Goal: Information Seeking & Learning: Learn about a topic

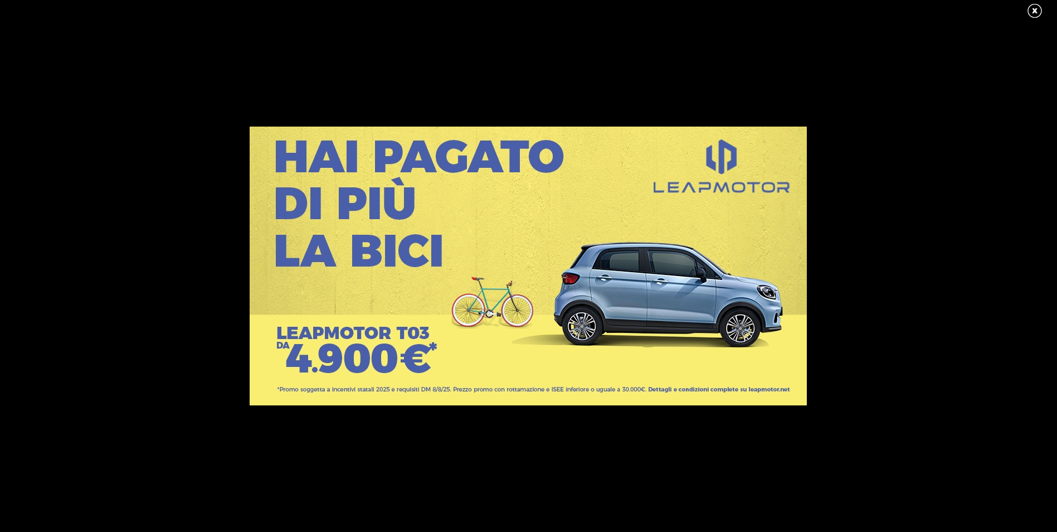
drag, startPoint x: 0, startPoint y: 0, endPoint x: 360, endPoint y: 15, distance: 359.9
drag, startPoint x: 360, startPoint y: 15, endPoint x: 1033, endPoint y: 6, distance: 674.0
click at [1033, 6] on link at bounding box center [1041, 11] width 28 height 17
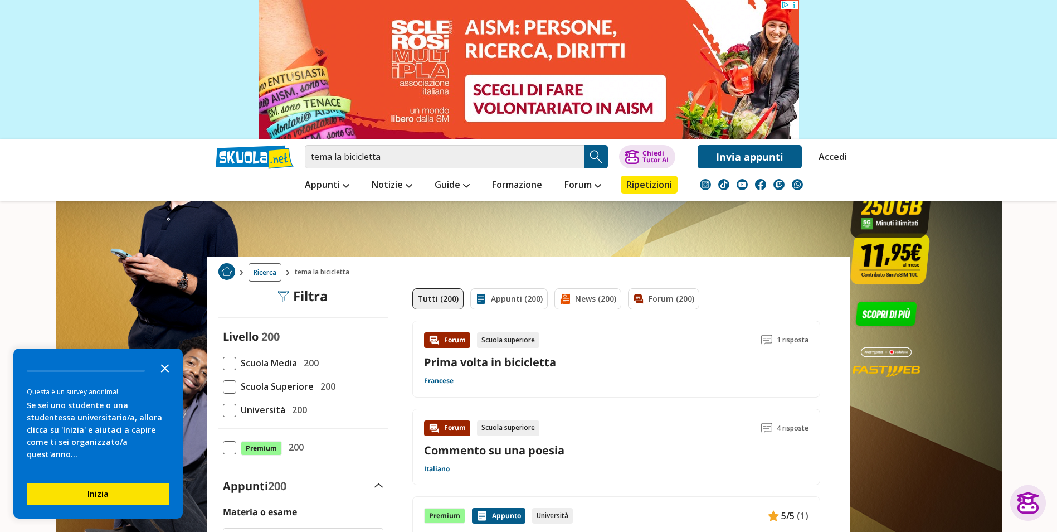
click at [167, 379] on icon "Close the survey" at bounding box center [165, 367] width 22 height 22
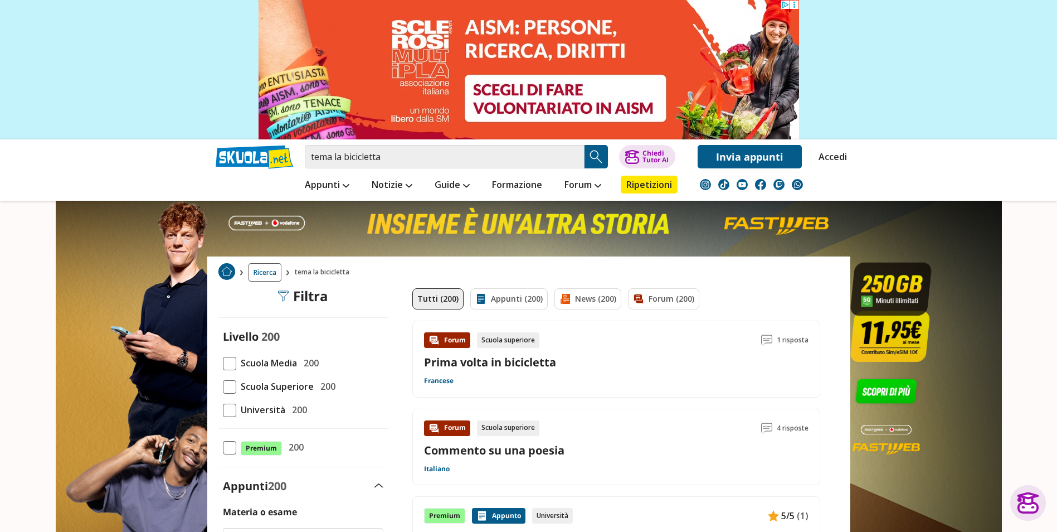
click at [220, 362] on div "Livello 200 Scuola Media 200 Scuola Superiore 200 Università 200" at bounding box center [303, 373] width 169 height 88
click at [226, 363] on span at bounding box center [229, 363] width 13 height 13
click at [223, 363] on input "Scuola Media 200" at bounding box center [223, 363] width 0 height 0
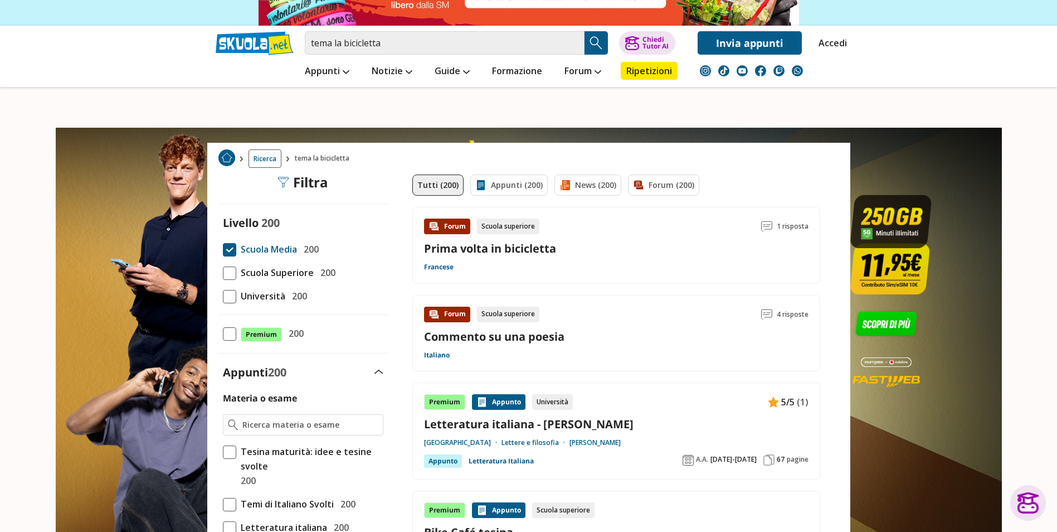
scroll to position [167, 0]
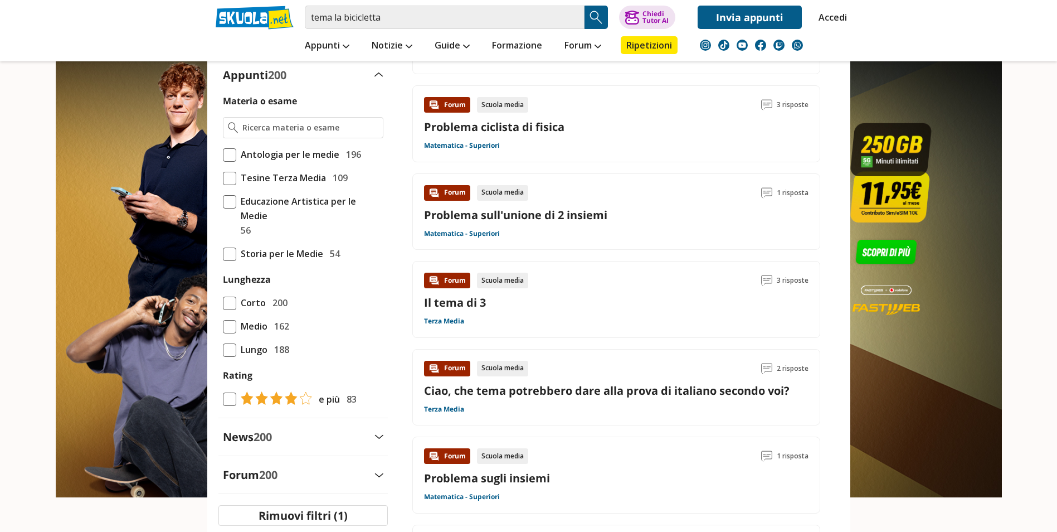
scroll to position [279, 0]
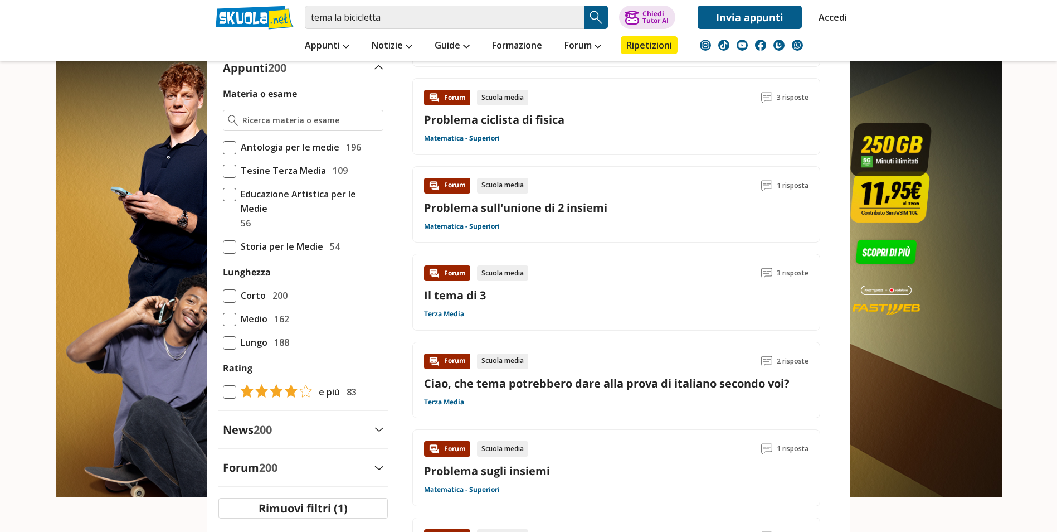
click at [231, 148] on span at bounding box center [229, 147] width 13 height 13
click at [223, 147] on input "Antologia per le medie 196" at bounding box center [223, 147] width 0 height 0
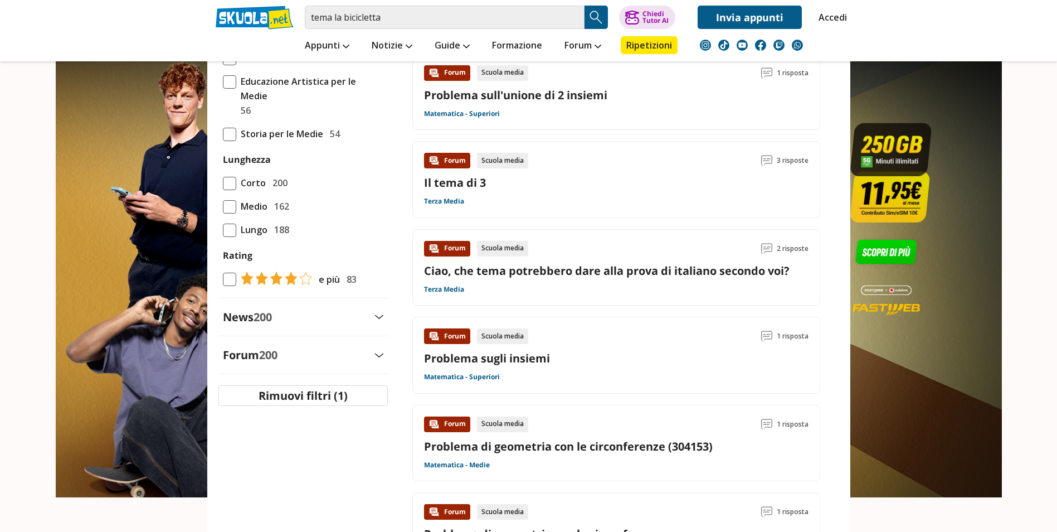
scroll to position [502, 0]
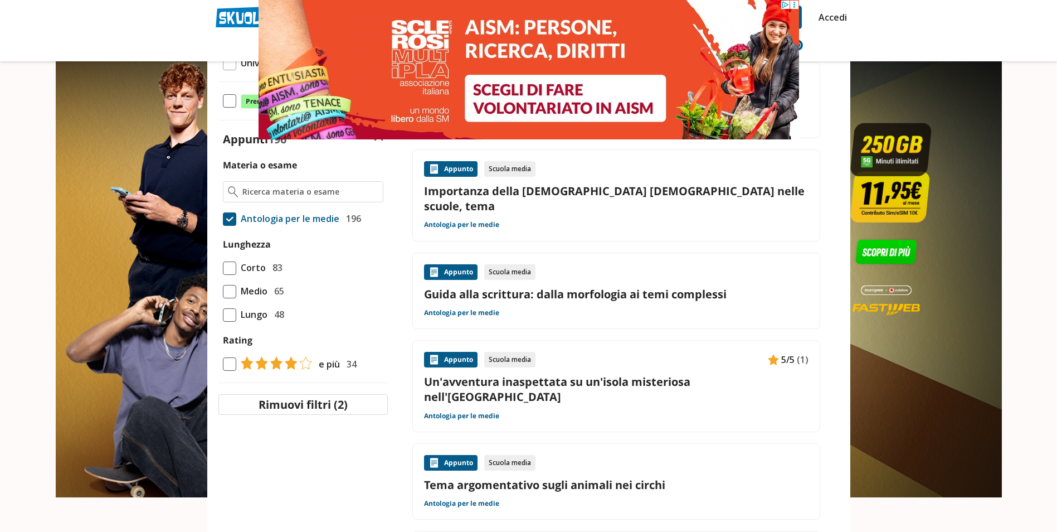
scroll to position [223, 0]
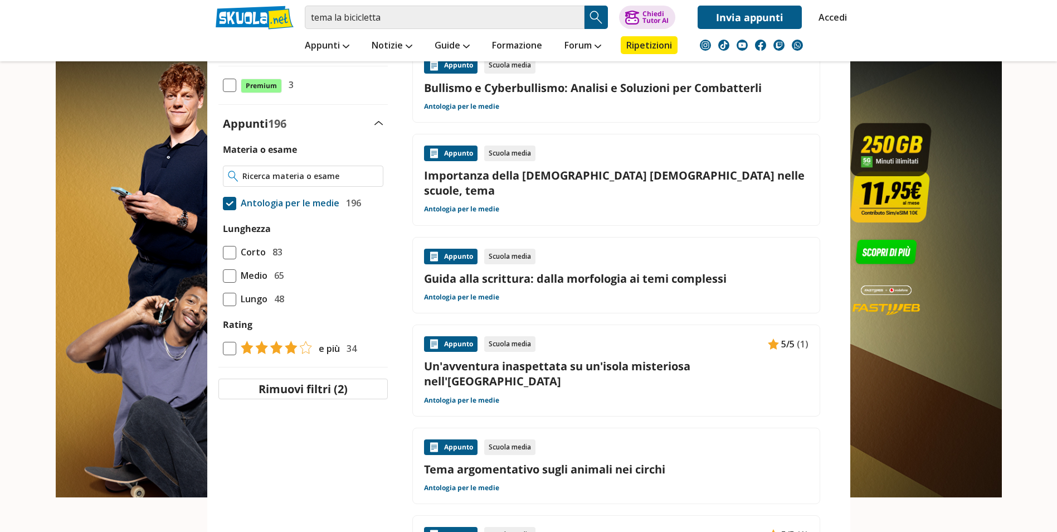
click at [308, 174] on input "Materia o esame" at bounding box center [309, 176] width 135 height 11
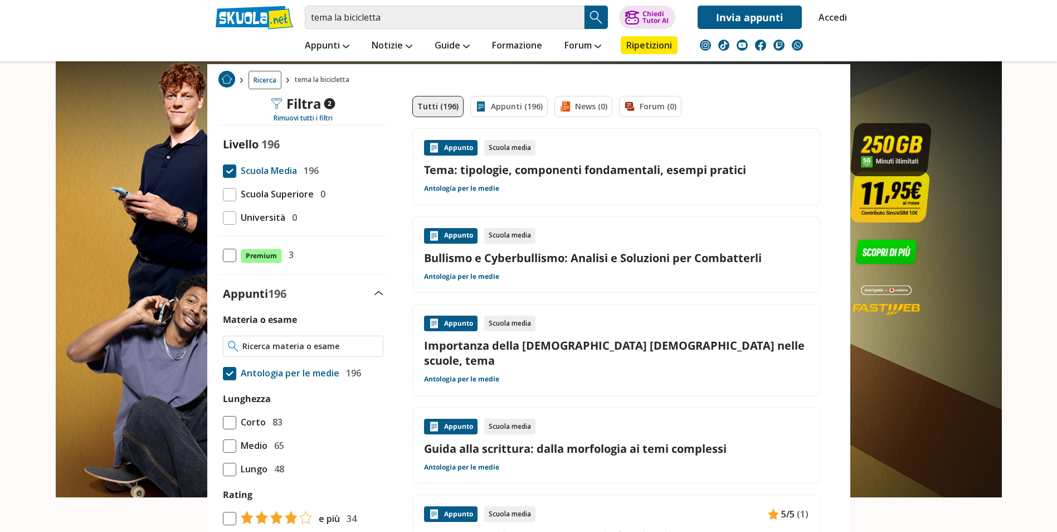
scroll to position [0, 0]
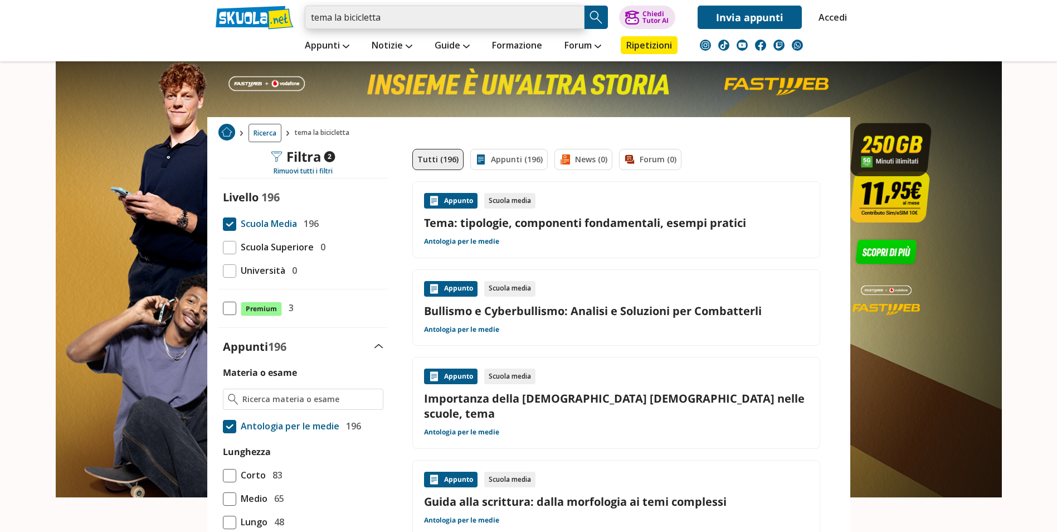
click at [373, 20] on input "tema la bicicletta" at bounding box center [445, 17] width 280 height 23
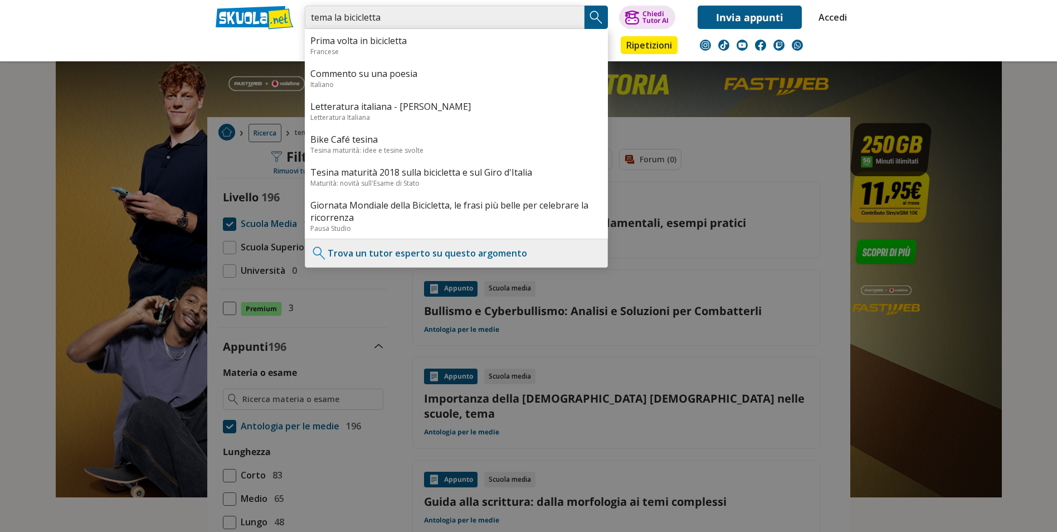
drag, startPoint x: 335, startPoint y: 20, endPoint x: 473, endPoint y: 27, distance: 137.9
click at [473, 27] on input "tema la bicicletta" at bounding box center [445, 17] width 280 height 23
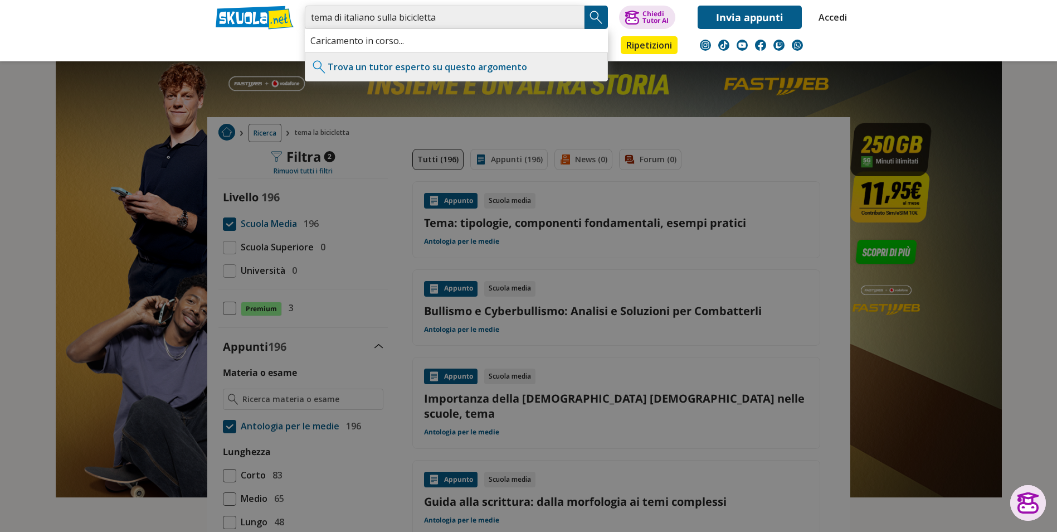
type input "tema di italiano sulla bicicletta"
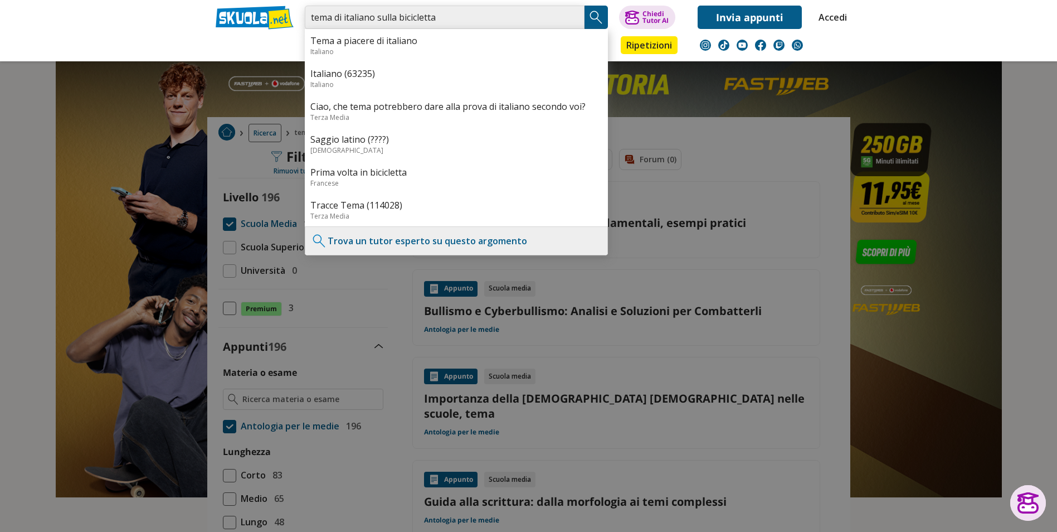
click at [456, 22] on input "tema di italiano sulla bicicletta" at bounding box center [445, 17] width 280 height 23
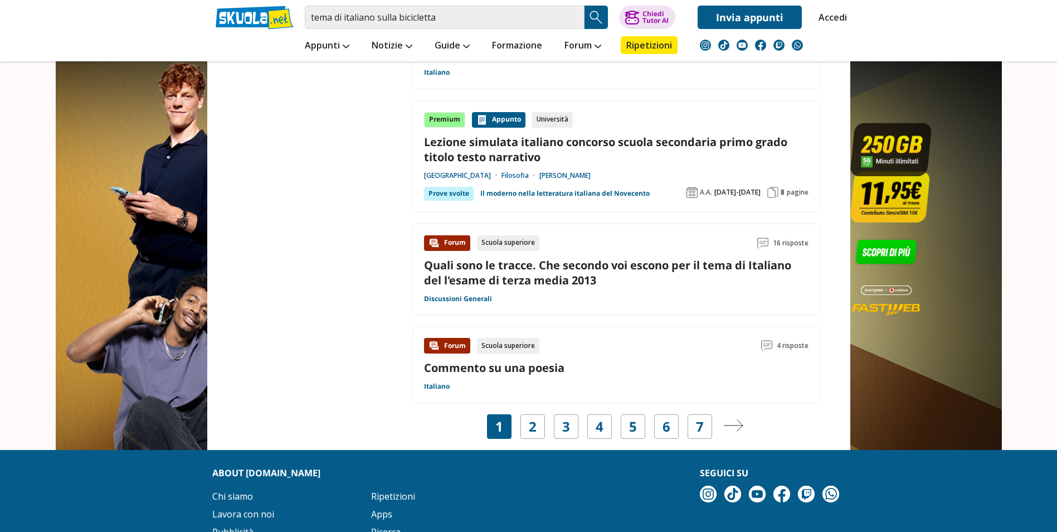
scroll to position [1654, 0]
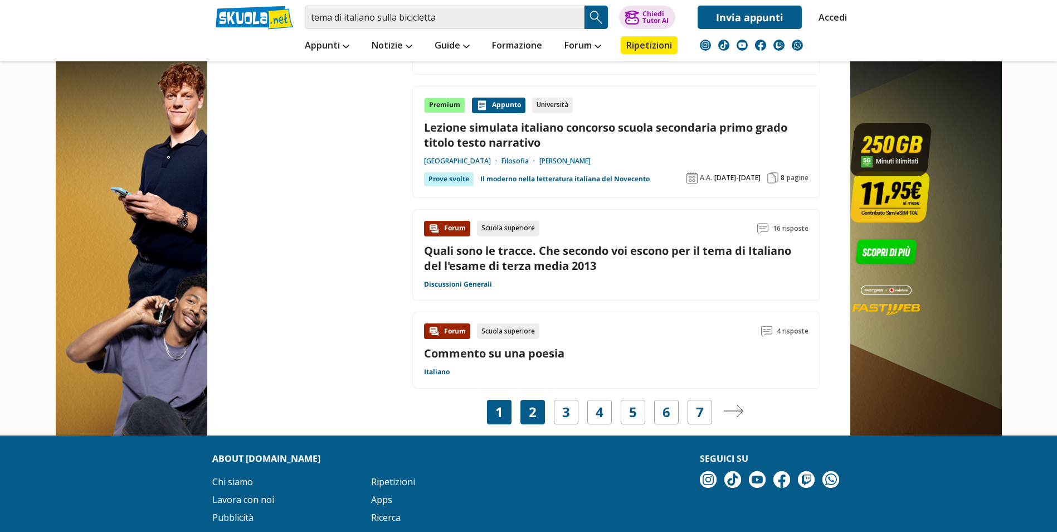
click at [536, 415] on link "2" at bounding box center [533, 412] width 8 height 16
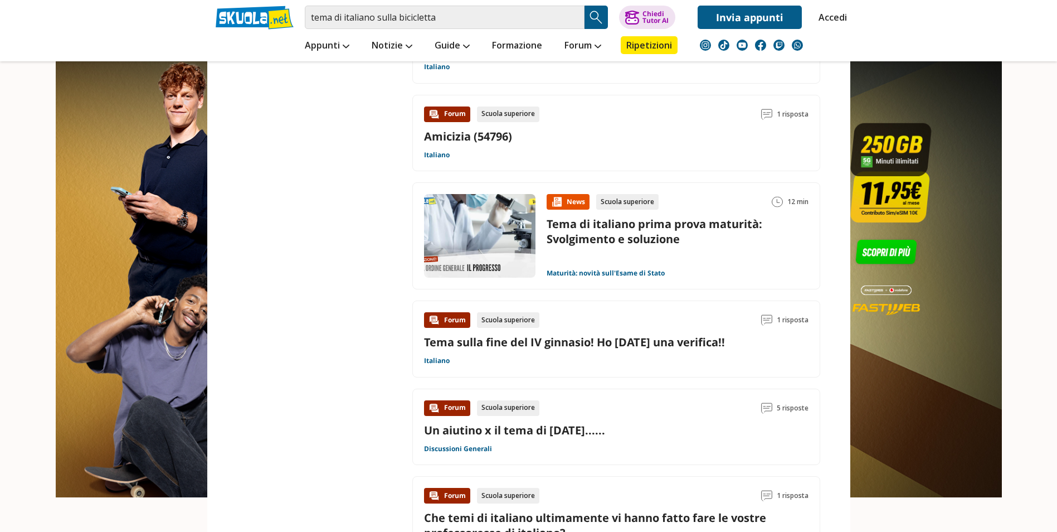
scroll to position [1505, 0]
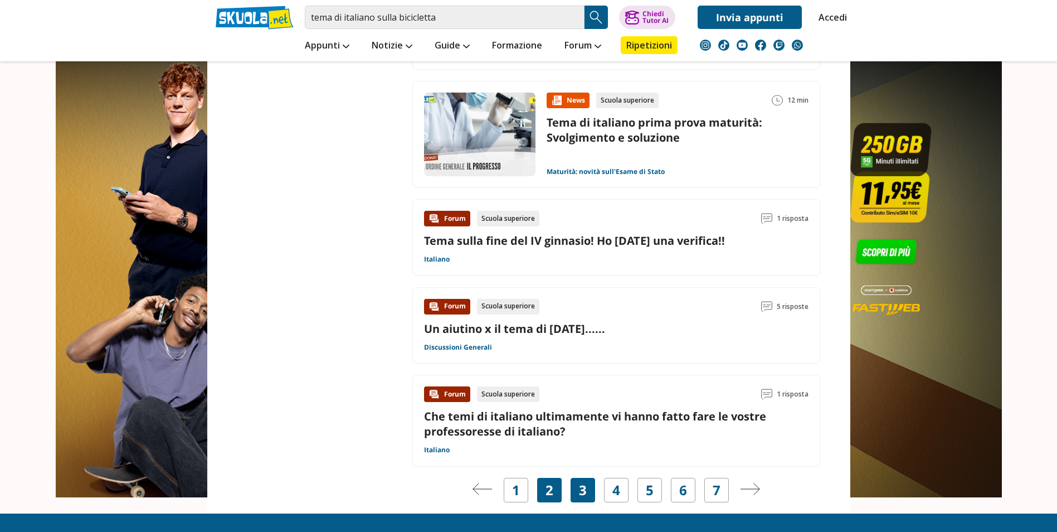
click at [583, 486] on link "3" at bounding box center [583, 490] width 8 height 16
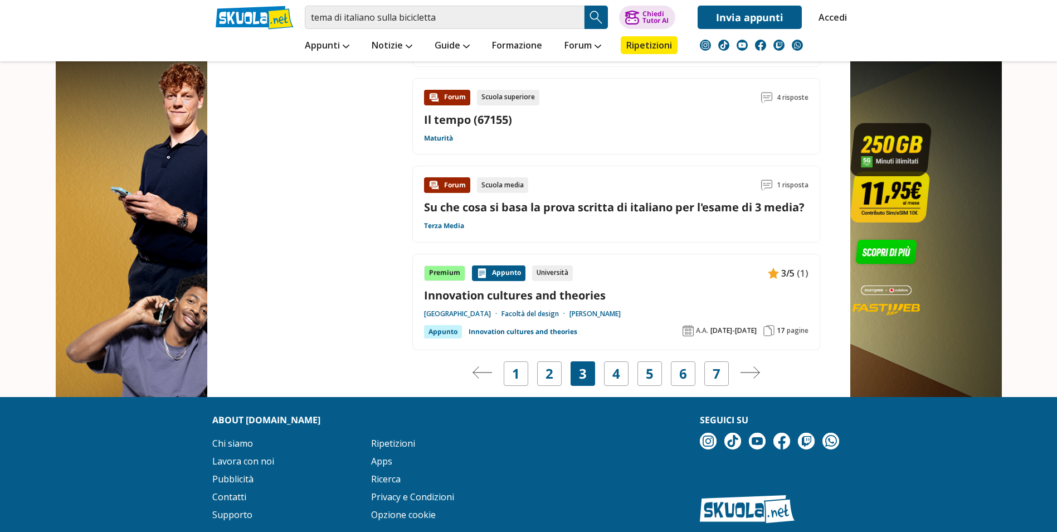
scroll to position [1672, 0]
click at [614, 383] on div "4" at bounding box center [616, 373] width 25 height 25
click at [617, 373] on link "4" at bounding box center [617, 373] width 8 height 16
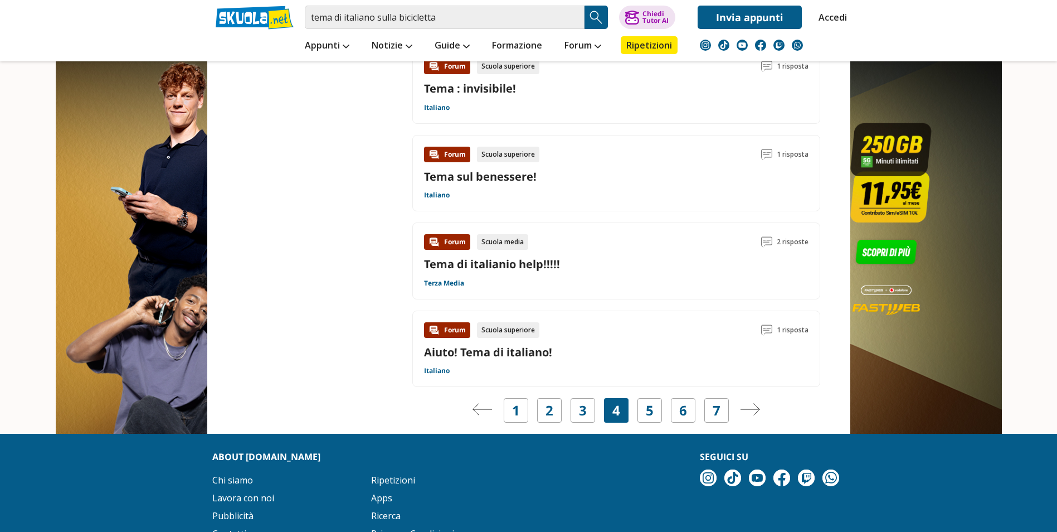
scroll to position [1617, 0]
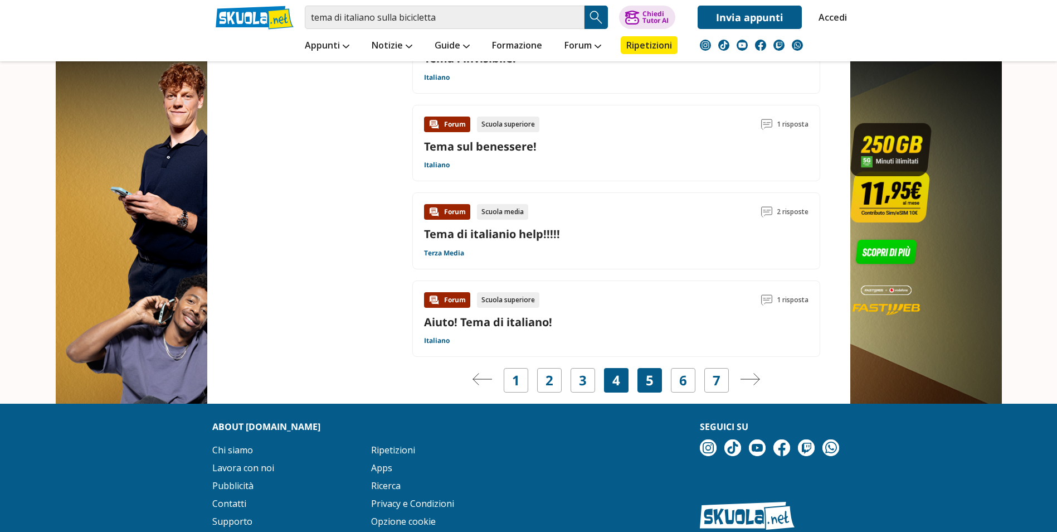
click at [655, 384] on div "5" at bounding box center [650, 380] width 25 height 25
click at [654, 384] on div "5" at bounding box center [650, 380] width 25 height 25
click at [649, 384] on link "5" at bounding box center [650, 380] width 8 height 16
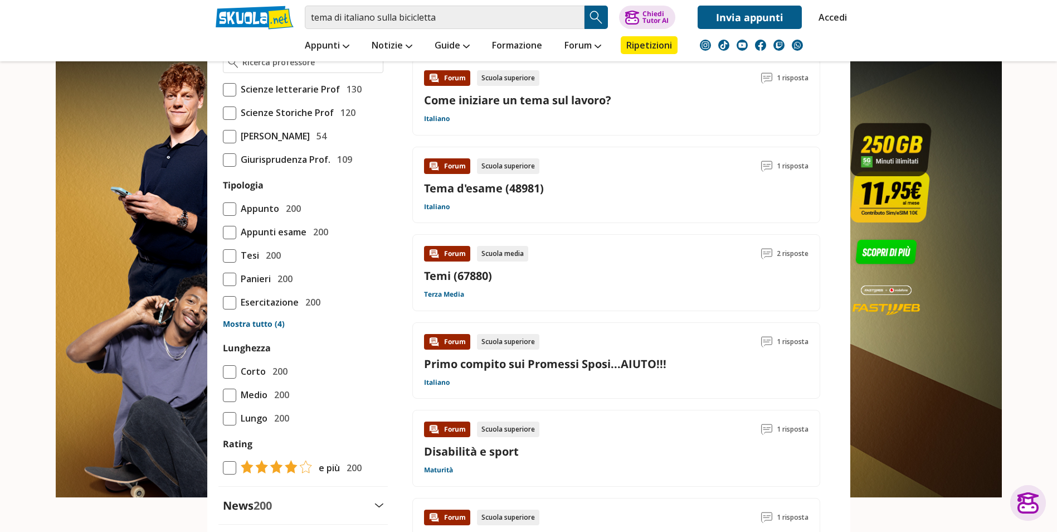
scroll to position [836, 0]
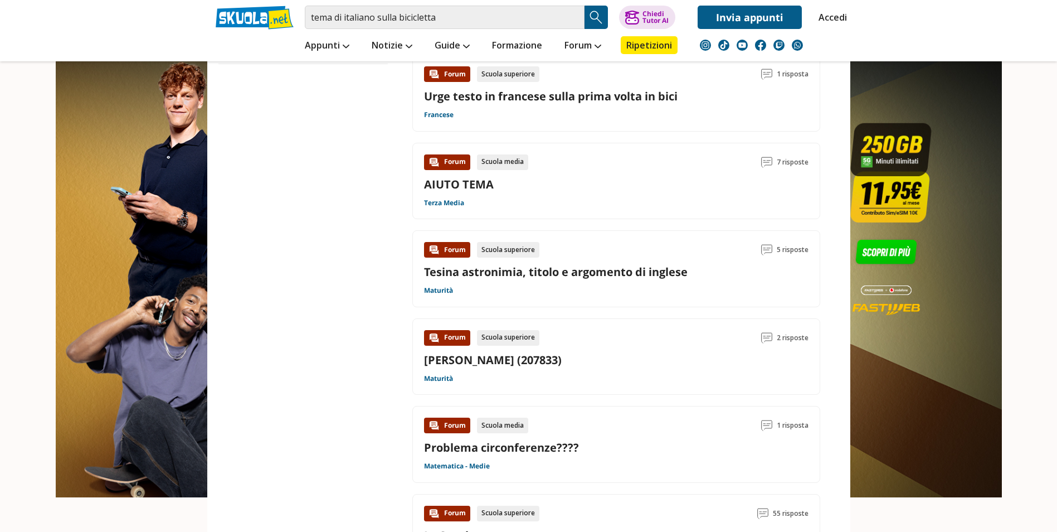
scroll to position [1449, 0]
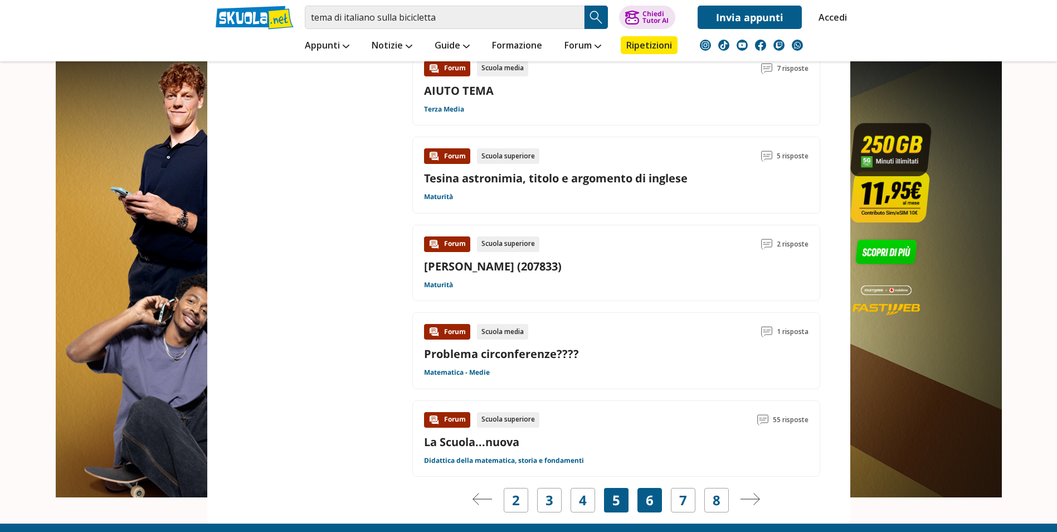
click at [644, 503] on div "6" at bounding box center [650, 500] width 25 height 25
click at [650, 499] on link "6" at bounding box center [650, 500] width 8 height 16
